Goal: Information Seeking & Learning: Learn about a topic

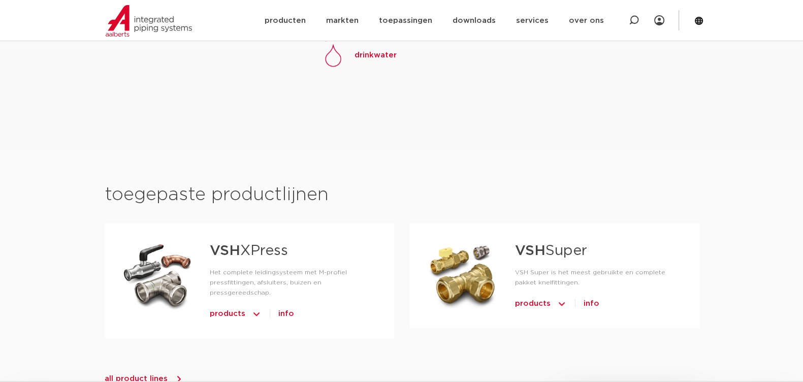
scroll to position [1142, 0]
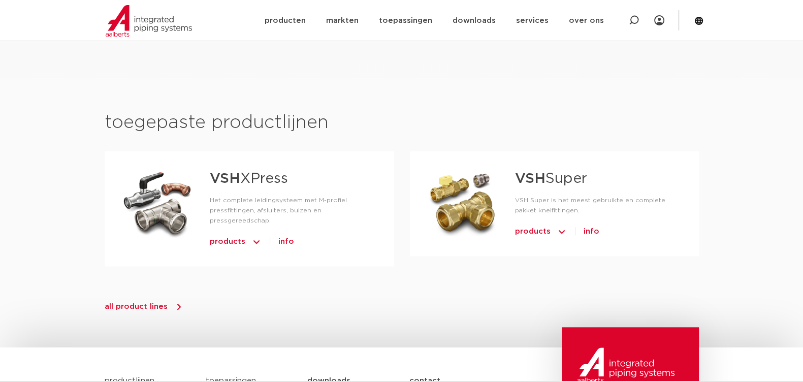
click at [232, 234] on span "products" at bounding box center [228, 242] width 36 height 16
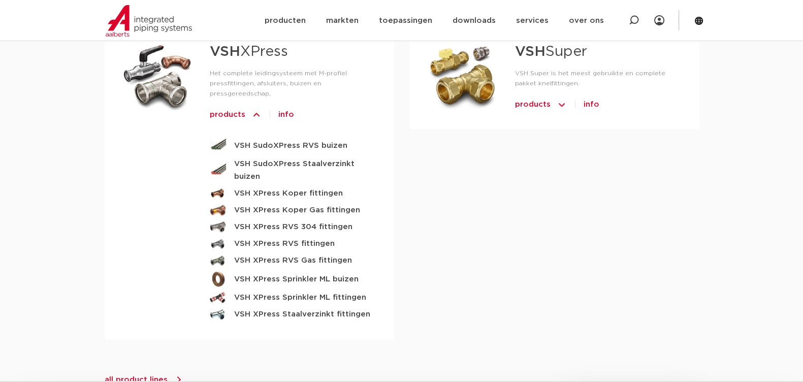
scroll to position [1107, 0]
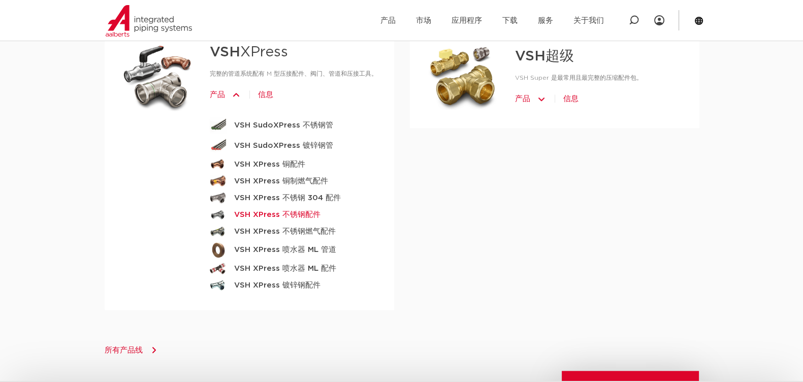
click at [306, 213] on font "VSH XPress 不锈钢配件" at bounding box center [277, 215] width 86 height 8
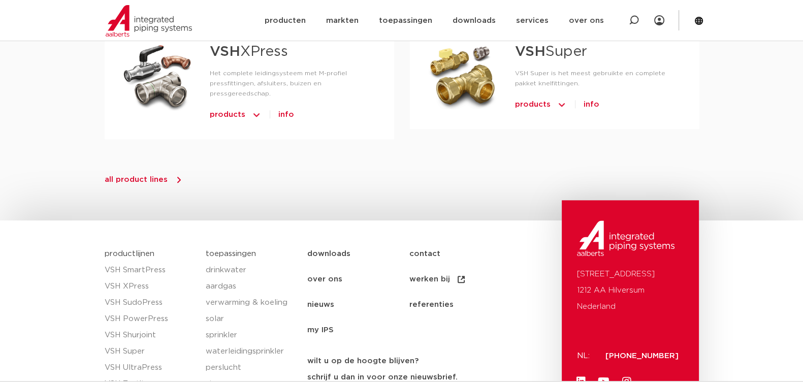
click at [252, 107] on img at bounding box center [256, 115] width 10 height 16
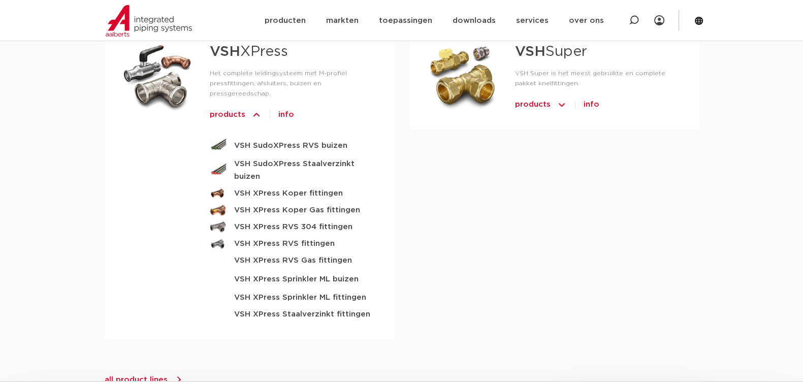
scroll to position [1206, 0]
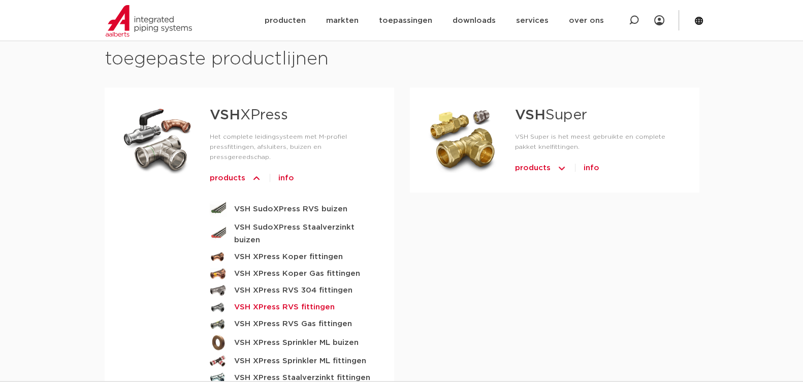
click at [216, 302] on img at bounding box center [218, 307] width 16 height 11
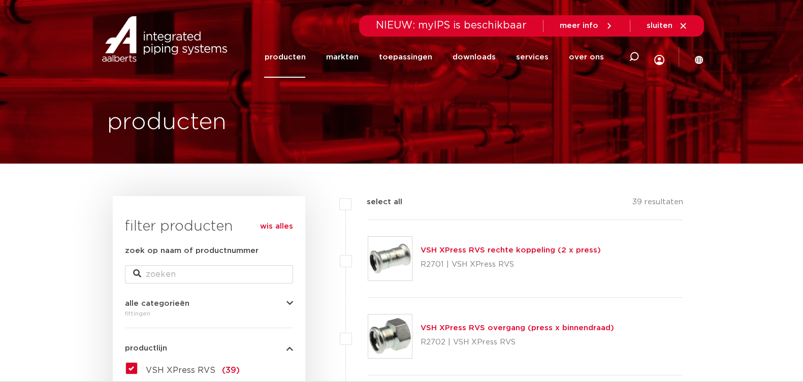
click at [381, 252] on img at bounding box center [390, 259] width 44 height 44
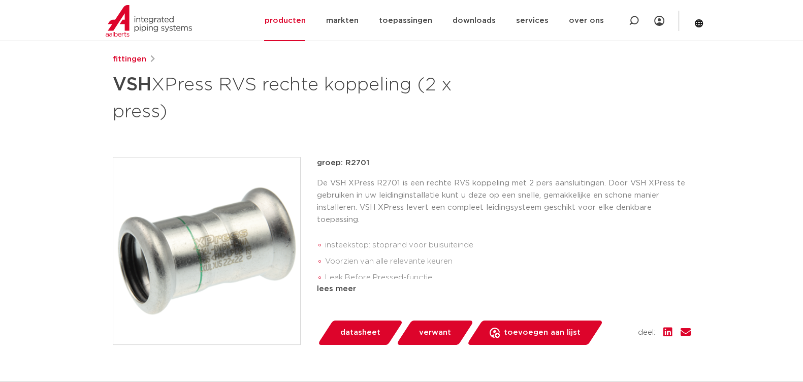
scroll to position [190, 0]
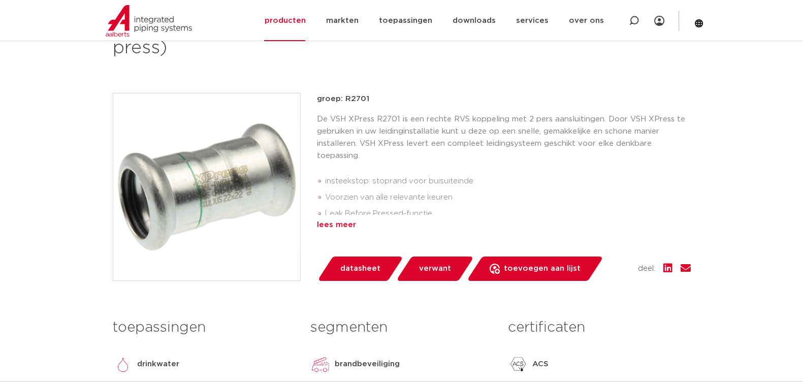
click at [326, 225] on div "lees meer" at bounding box center [504, 225] width 374 height 12
